Goal: Check status: Check status

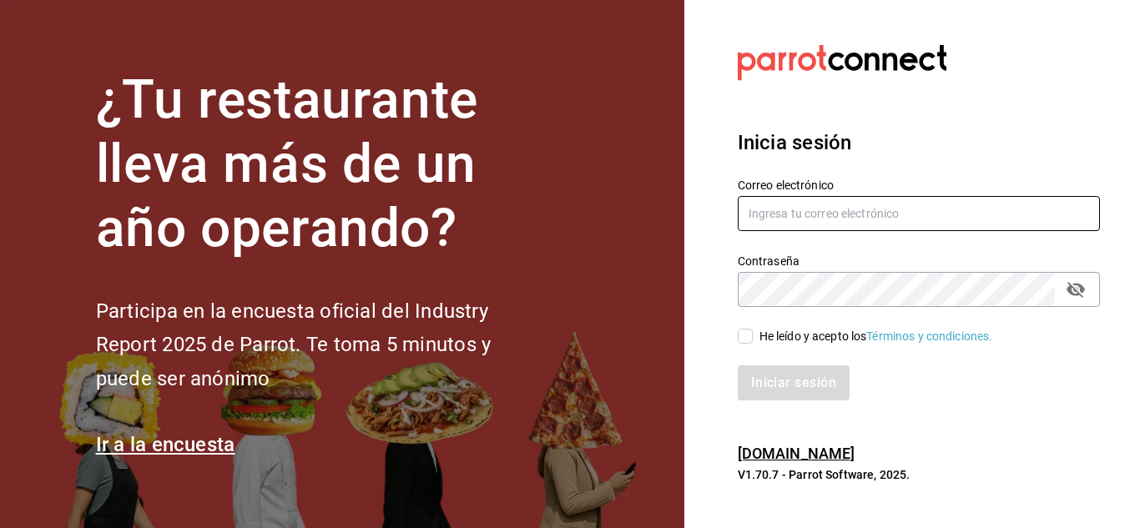
type input "mochomos.arcos@grupocosteno.com"
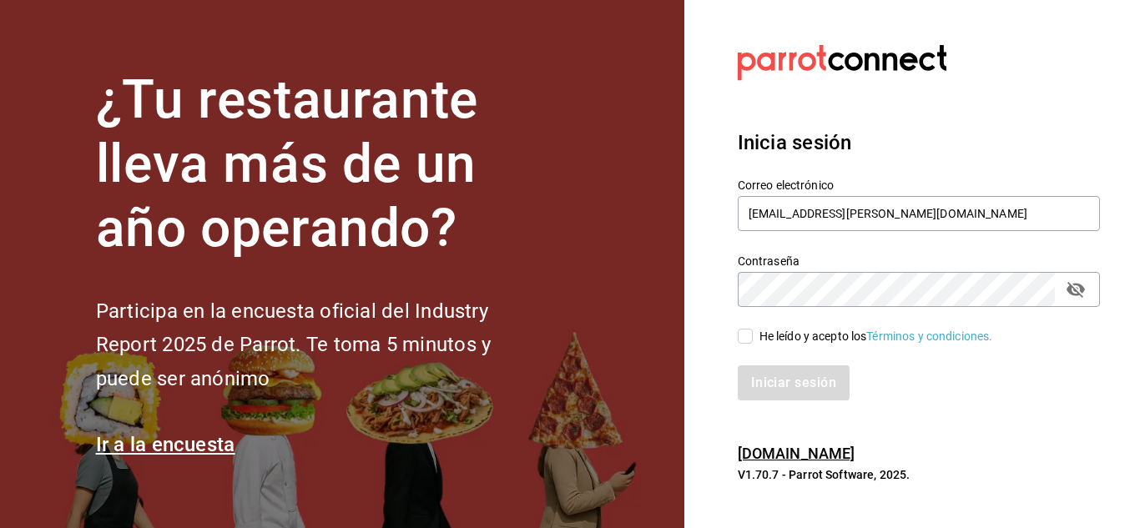
click at [750, 345] on div "Iniciar sesión" at bounding box center [908, 372] width 382 height 55
click at [743, 341] on input "He leído y acepto los Términos y condiciones." at bounding box center [745, 336] width 15 height 15
checkbox input "true"
click at [794, 392] on button "Iniciar sesión" at bounding box center [794, 382] width 113 height 35
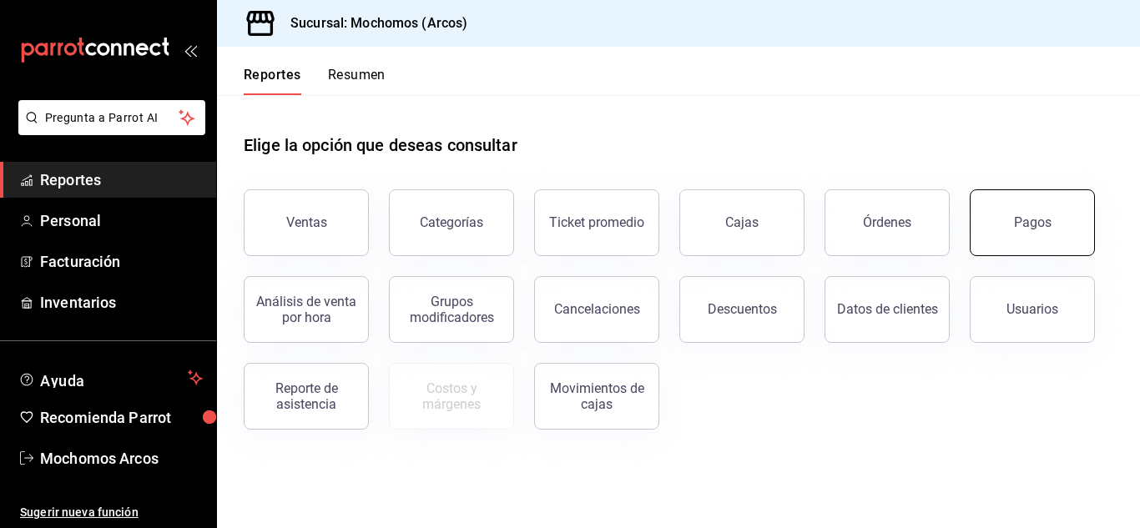
click at [1039, 216] on div "Pagos" at bounding box center [1033, 222] width 38 height 16
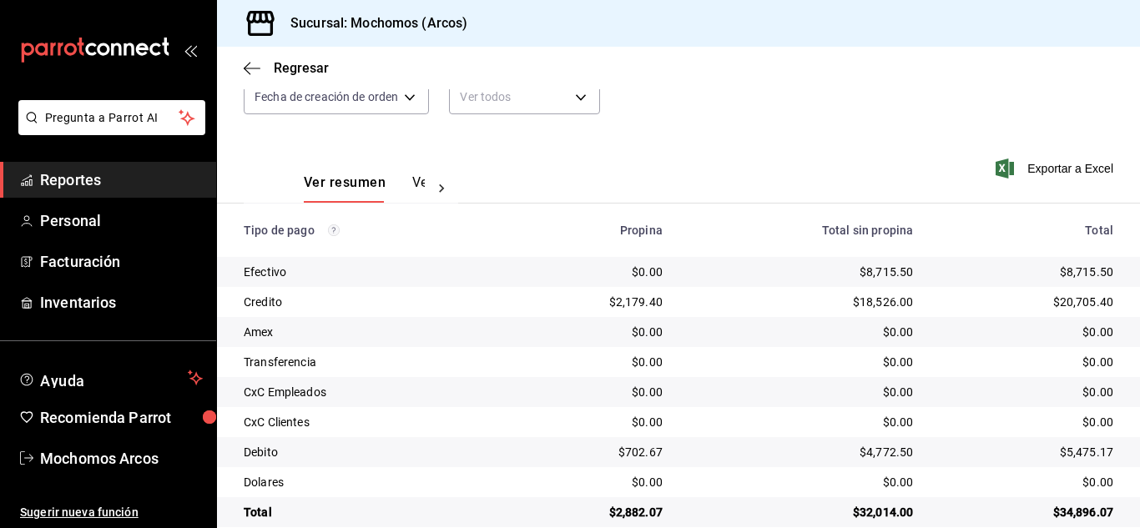
scroll to position [209, 0]
